Goal: Information Seeking & Learning: Learn about a topic

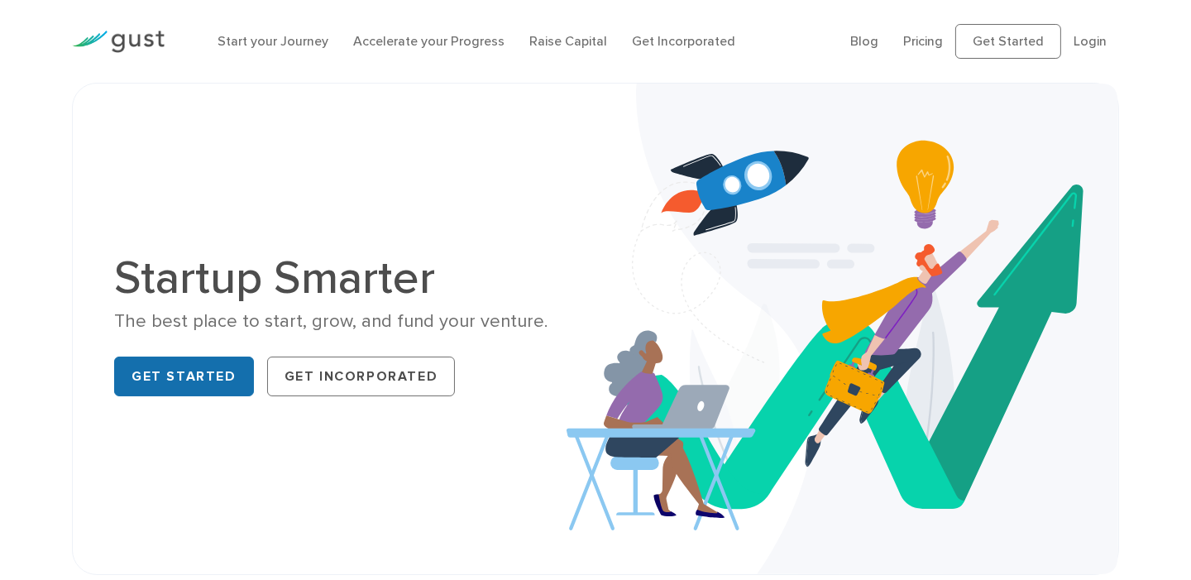
click at [186, 367] on link "Get Started" at bounding box center [184, 376] width 140 height 40
click at [933, 36] on link "Pricing" at bounding box center [923, 41] width 40 height 16
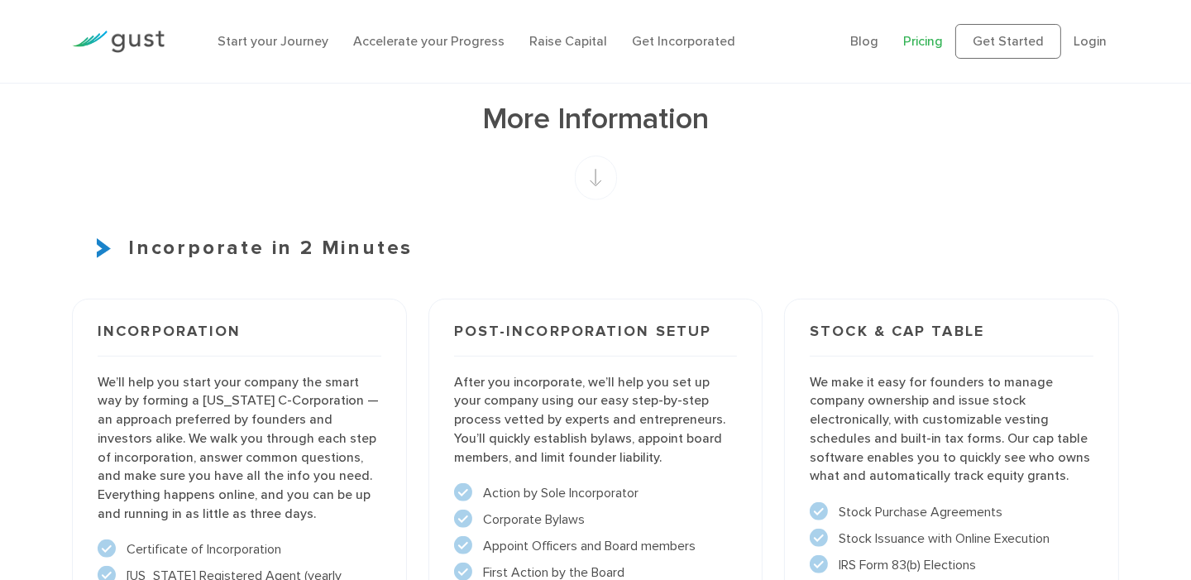
scroll to position [992, 0]
